Goal: Transaction & Acquisition: Purchase product/service

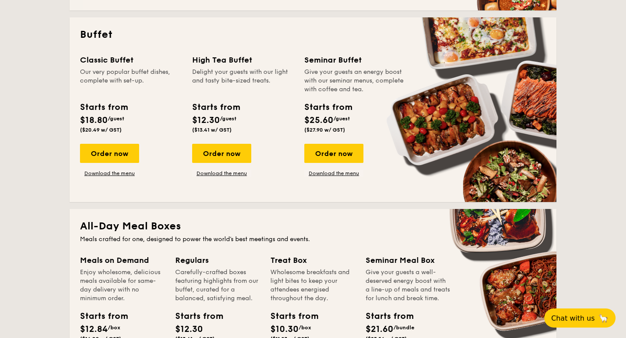
scroll to position [362, 0]
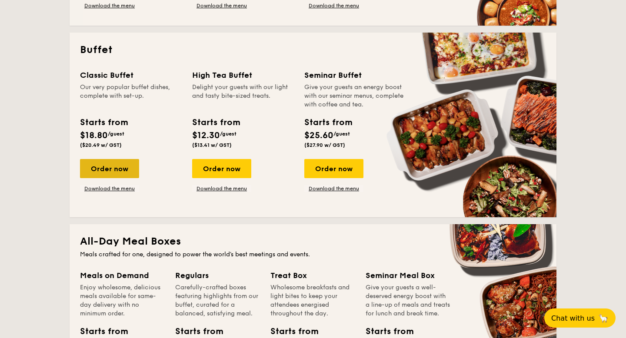
click at [124, 171] on div "Order now" at bounding box center [109, 168] width 59 height 19
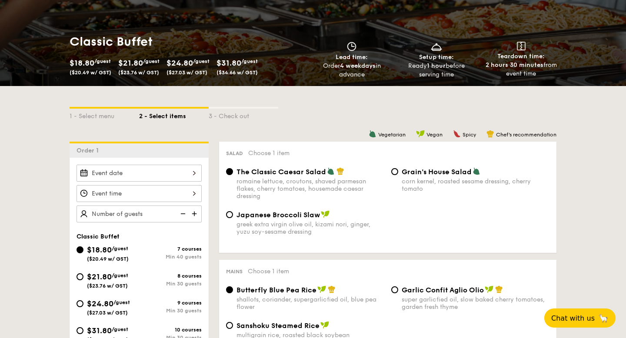
scroll to position [154, 0]
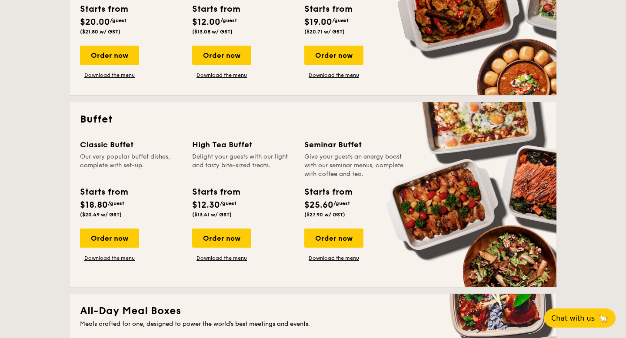
scroll to position [275, 0]
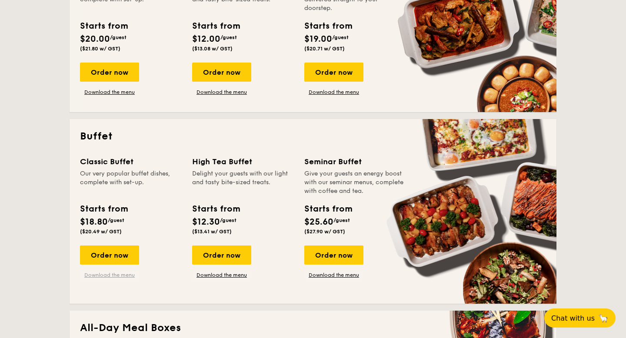
click at [96, 277] on link "Download the menu" at bounding box center [109, 275] width 59 height 7
click at [100, 250] on div "Order now" at bounding box center [109, 255] width 59 height 19
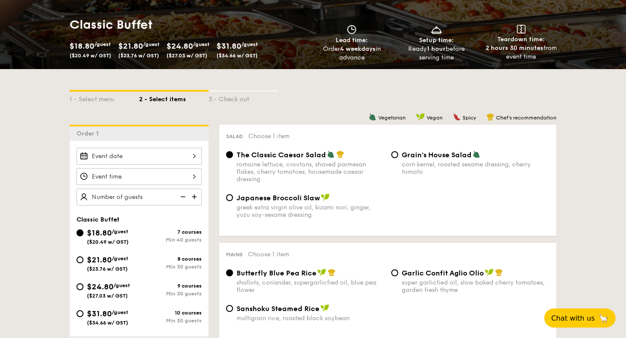
scroll to position [145, 0]
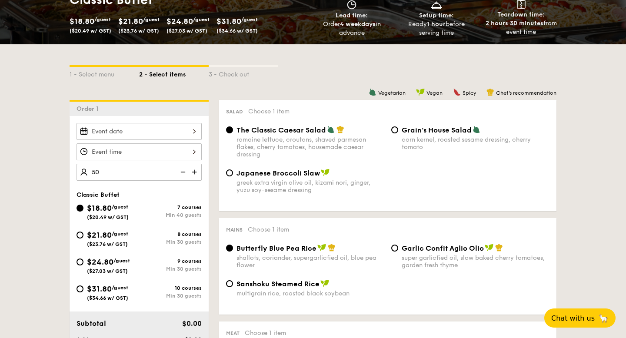
type input "50 guests"
click at [128, 151] on div at bounding box center [139, 152] width 125 height 17
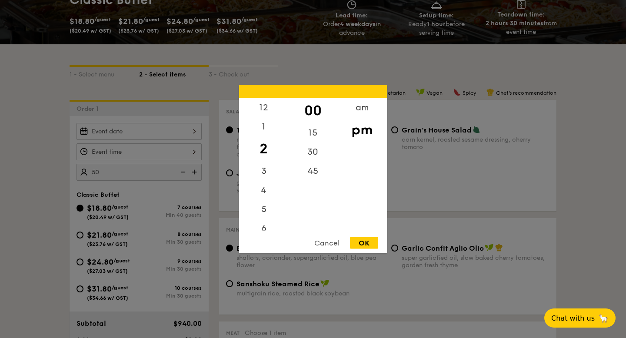
click at [363, 240] on div "OK" at bounding box center [364, 244] width 28 height 12
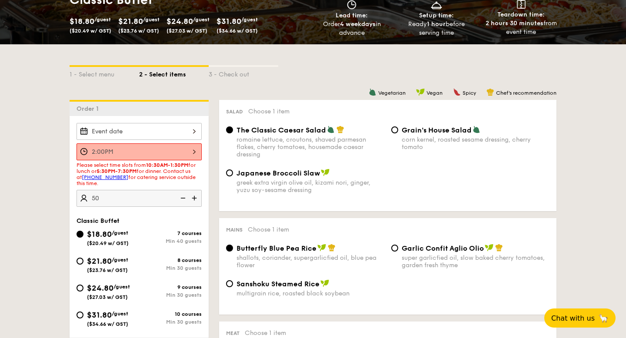
click at [187, 151] on div "2:00PM" at bounding box center [139, 152] width 125 height 17
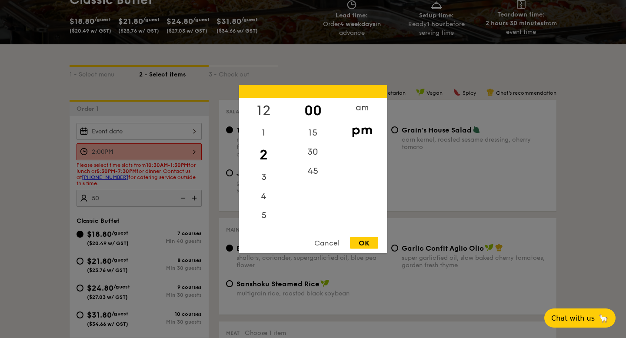
click at [263, 106] on div "12" at bounding box center [263, 110] width 49 height 25
click at [359, 243] on div "OK" at bounding box center [364, 244] width 28 height 12
type input "12:00PM"
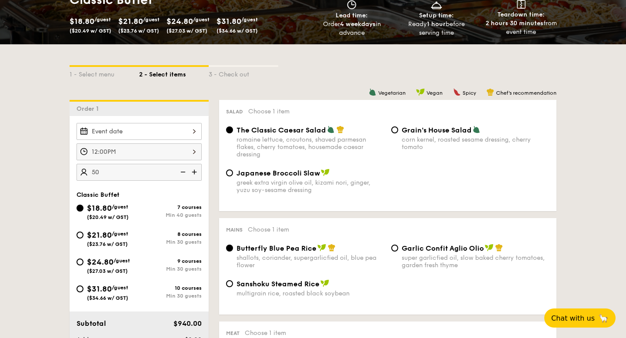
click at [161, 131] on div at bounding box center [139, 131] width 125 height 17
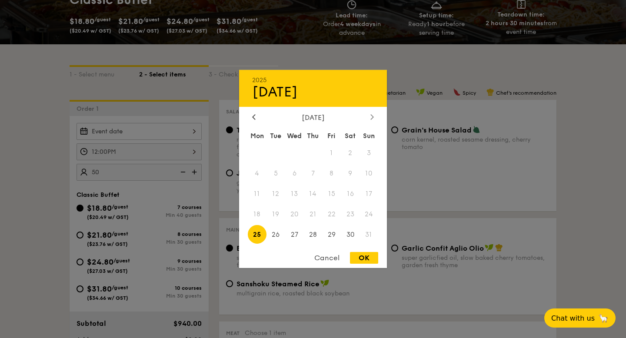
click at [371, 116] on icon at bounding box center [372, 117] width 3 height 6
click at [373, 114] on div at bounding box center [372, 118] width 8 height 8
click at [261, 193] on span "13" at bounding box center [257, 194] width 19 height 19
click at [365, 259] on div "OK" at bounding box center [364, 258] width 28 height 12
type input "[DATE]"
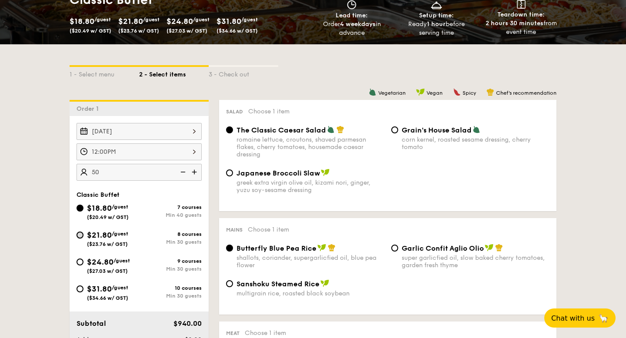
click at [80, 233] on input "$21.80 /guest ($23.76 w/ GST) 8 courses Min 30 guests" at bounding box center [80, 235] width 7 height 7
radio input "true"
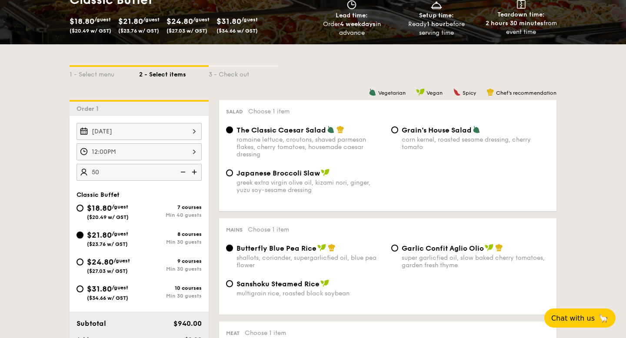
radio input "true"
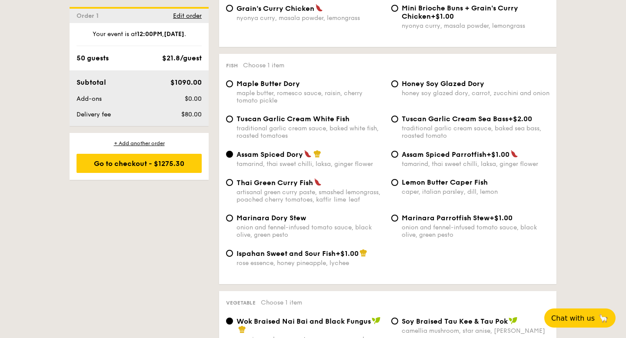
scroll to position [830, 0]
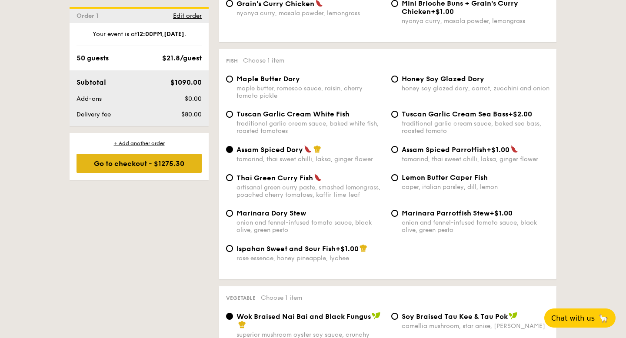
click at [153, 167] on div "Go to checkout - $1275.30" at bounding box center [139, 163] width 125 height 19
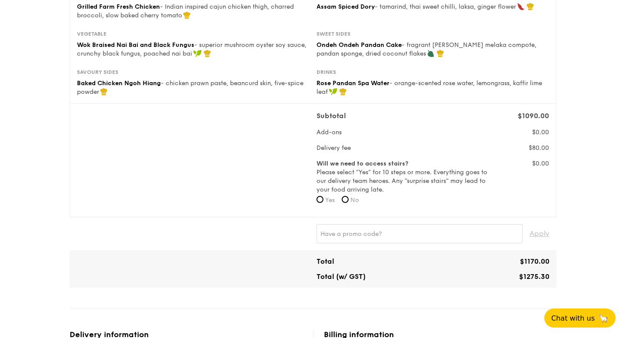
scroll to position [262, 0]
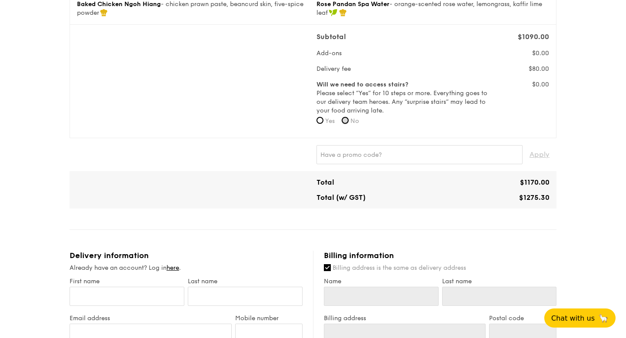
click at [349, 119] on input "No" at bounding box center [345, 120] width 7 height 7
radio input "true"
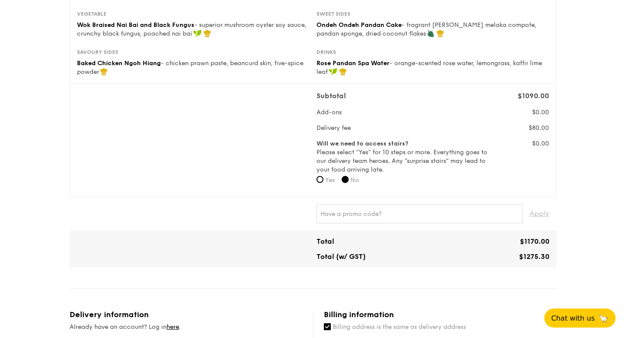
scroll to position [253, 0]
